Goal: Information Seeking & Learning: Find specific page/section

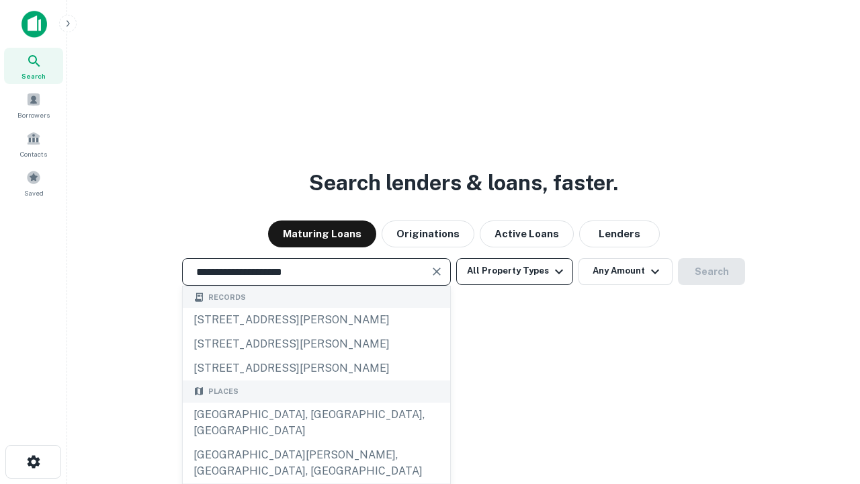
click at [316, 443] on div "[GEOGRAPHIC_DATA], [GEOGRAPHIC_DATA], [GEOGRAPHIC_DATA]" at bounding box center [316, 423] width 267 height 40
click at [515, 271] on button "All Property Types" at bounding box center [514, 271] width 117 height 27
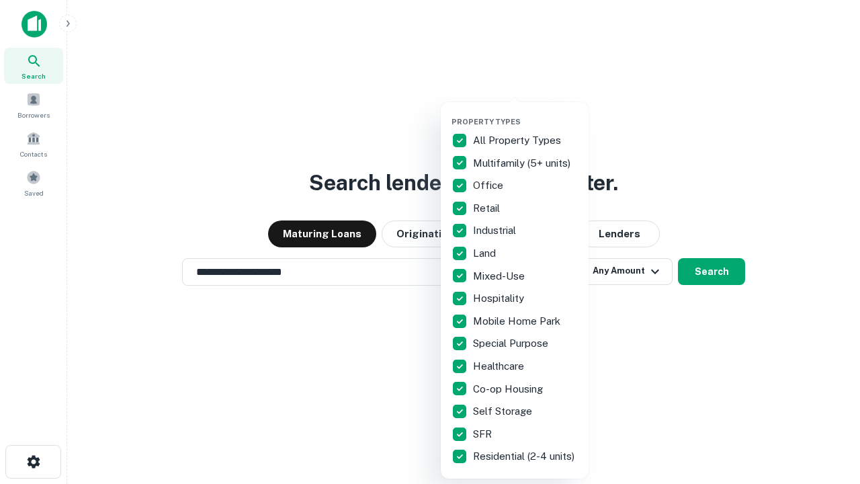
type input "**********"
click at [525, 113] on button "button" at bounding box center [526, 113] width 148 height 1
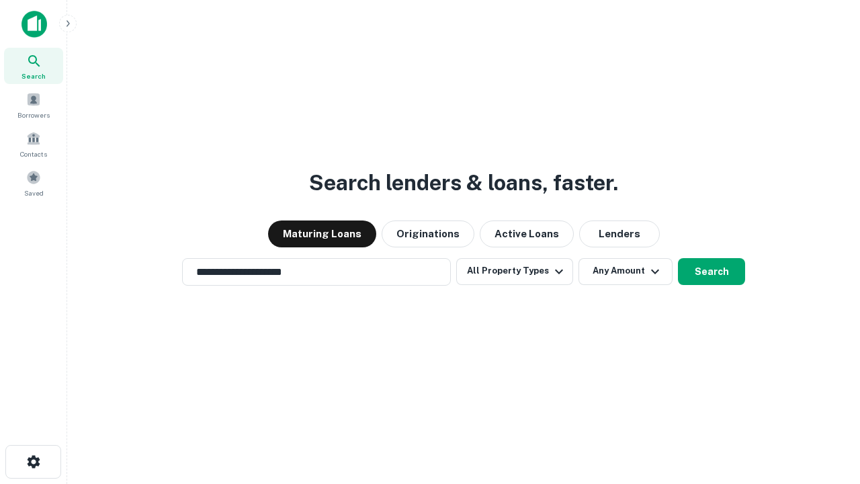
scroll to position [8, 162]
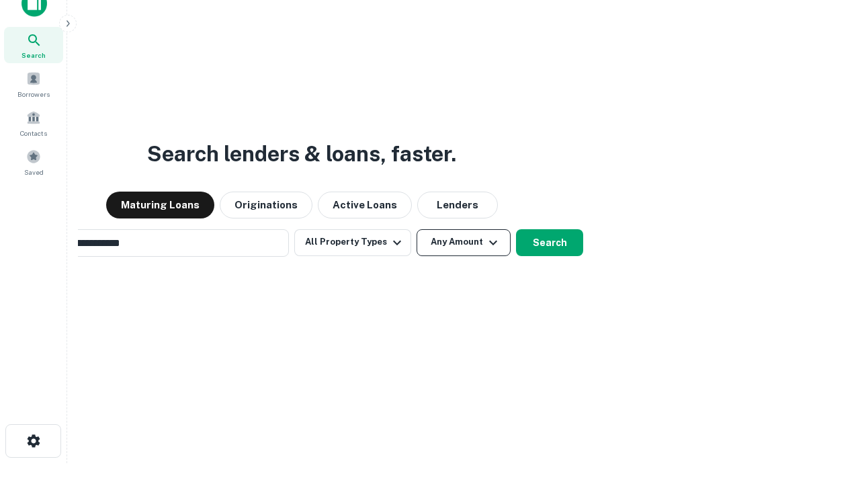
click at [417, 229] on button "Any Amount" at bounding box center [464, 242] width 94 height 27
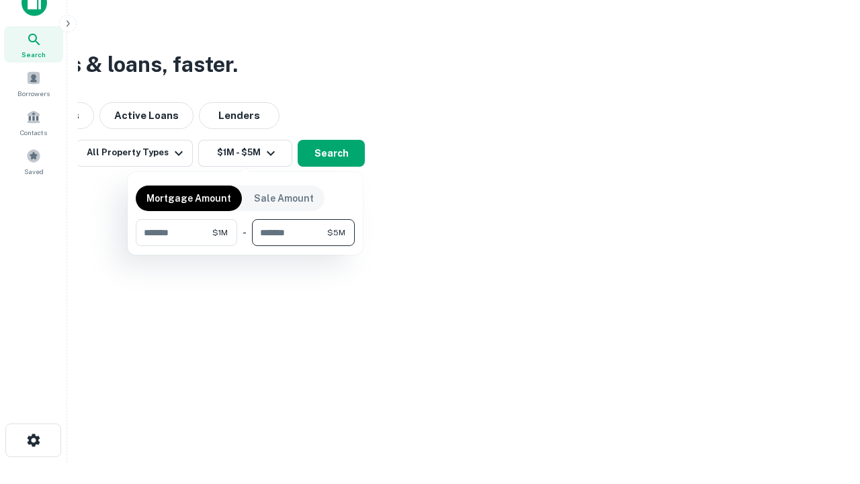
type input "*******"
click at [245, 246] on button "button" at bounding box center [245, 246] width 219 height 1
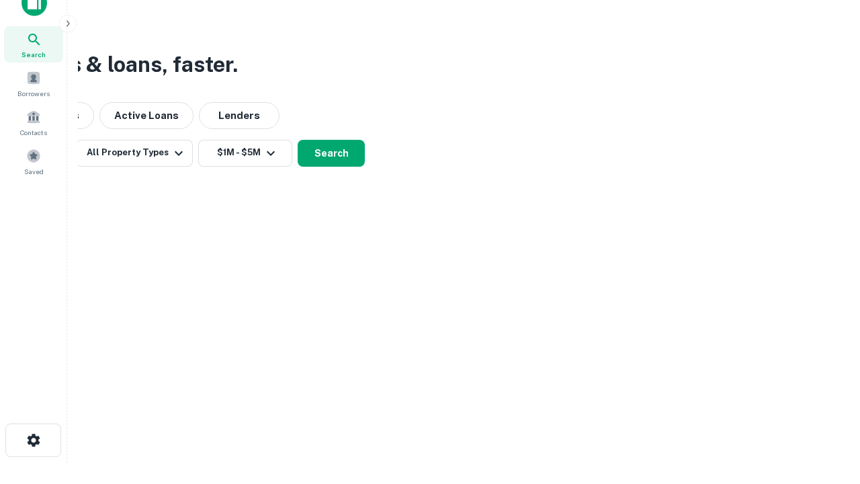
scroll to position [21, 0]
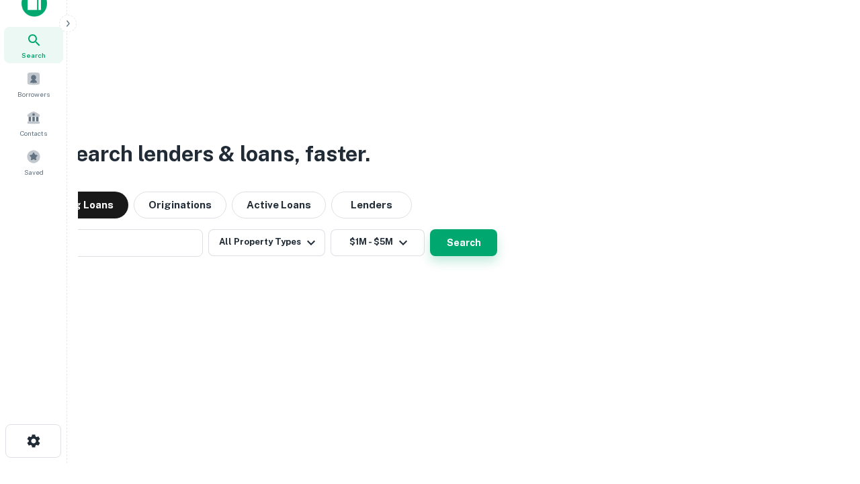
click at [430, 229] on button "Search" at bounding box center [463, 242] width 67 height 27
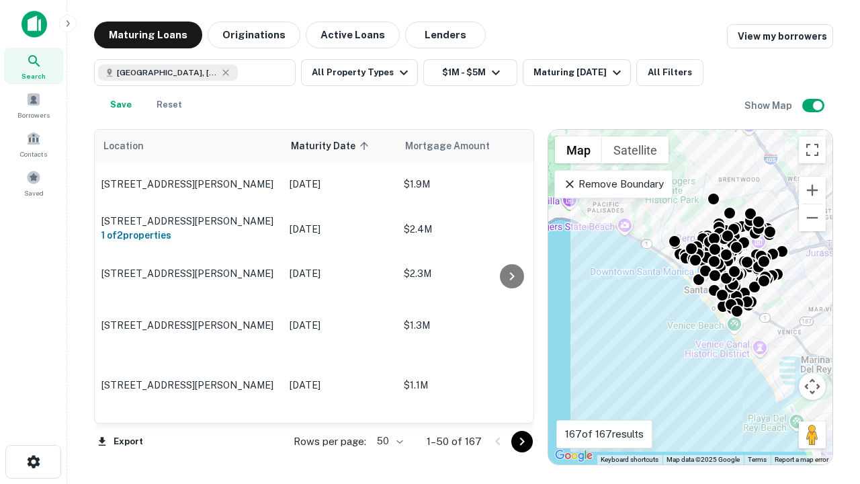
click at [388, 441] on body "Search Borrowers Contacts Saved Maturing Loans Originations Active Loans Lender…" at bounding box center [430, 242] width 860 height 484
click at [388, 407] on li "25" at bounding box center [388, 407] width 39 height 24
